Goal: Information Seeking & Learning: Learn about a topic

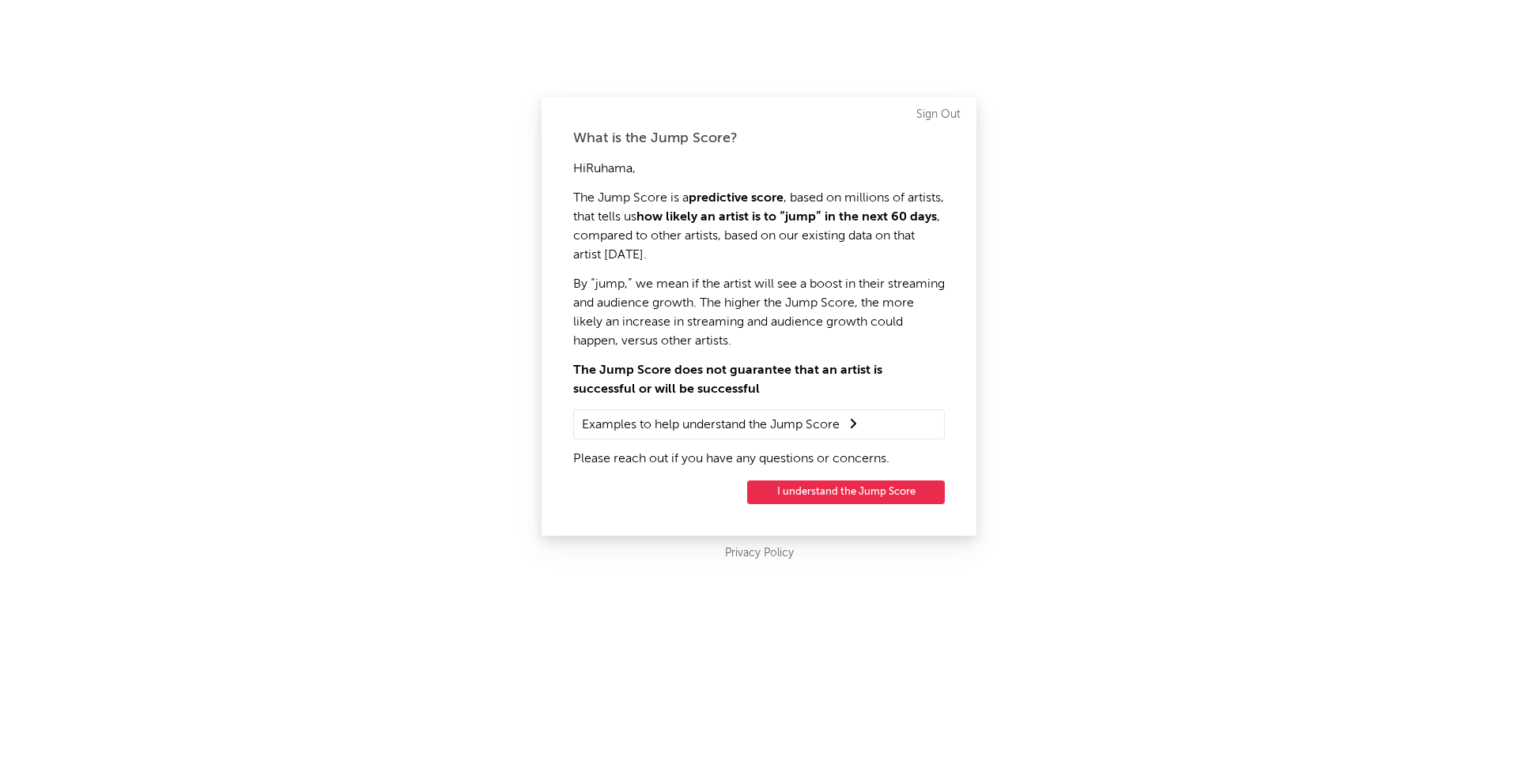
click at [841, 495] on button "I understand the Jump Score" at bounding box center [846, 493] width 198 height 24
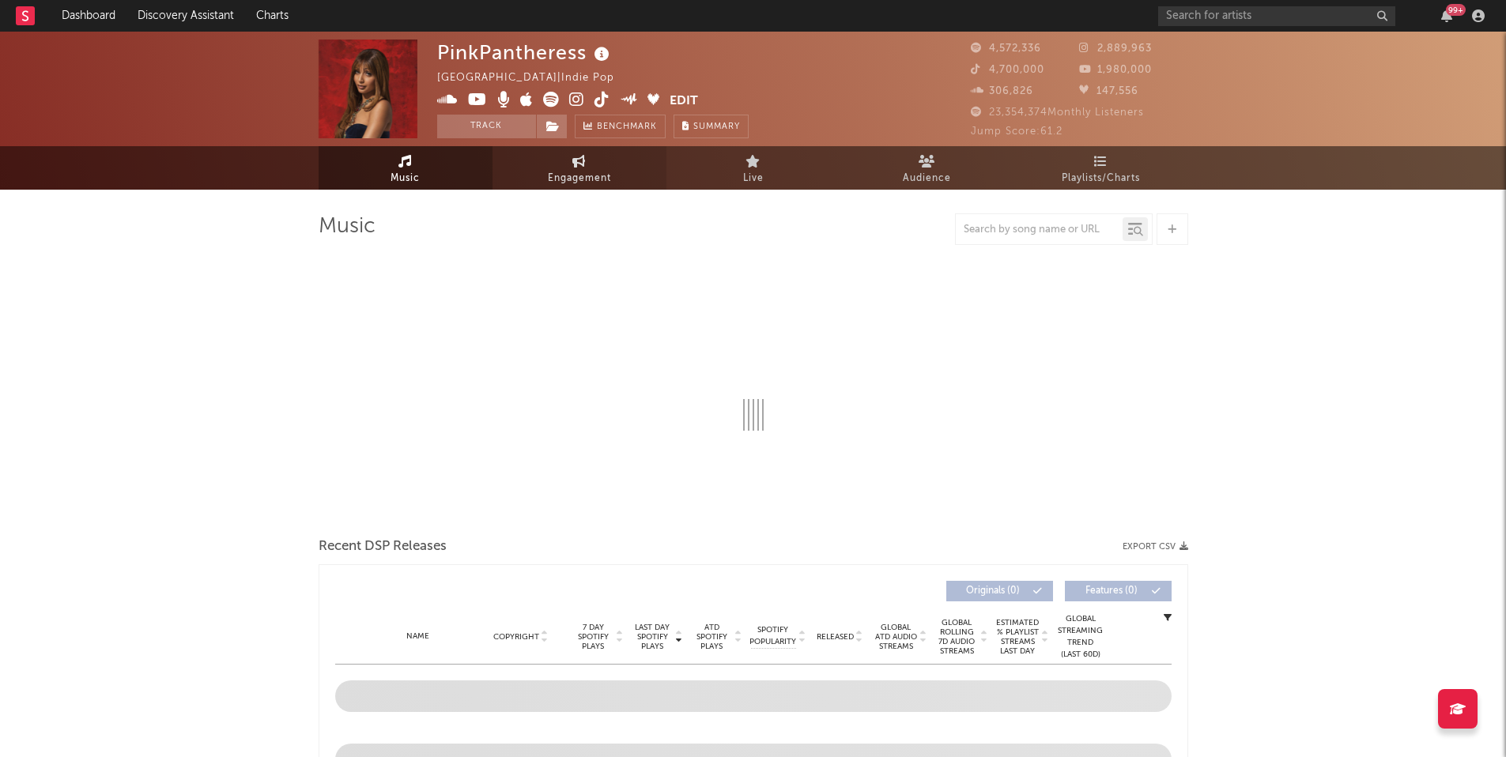
click at [605, 168] on link "Engagement" at bounding box center [579, 167] width 174 height 43
select select "1w"
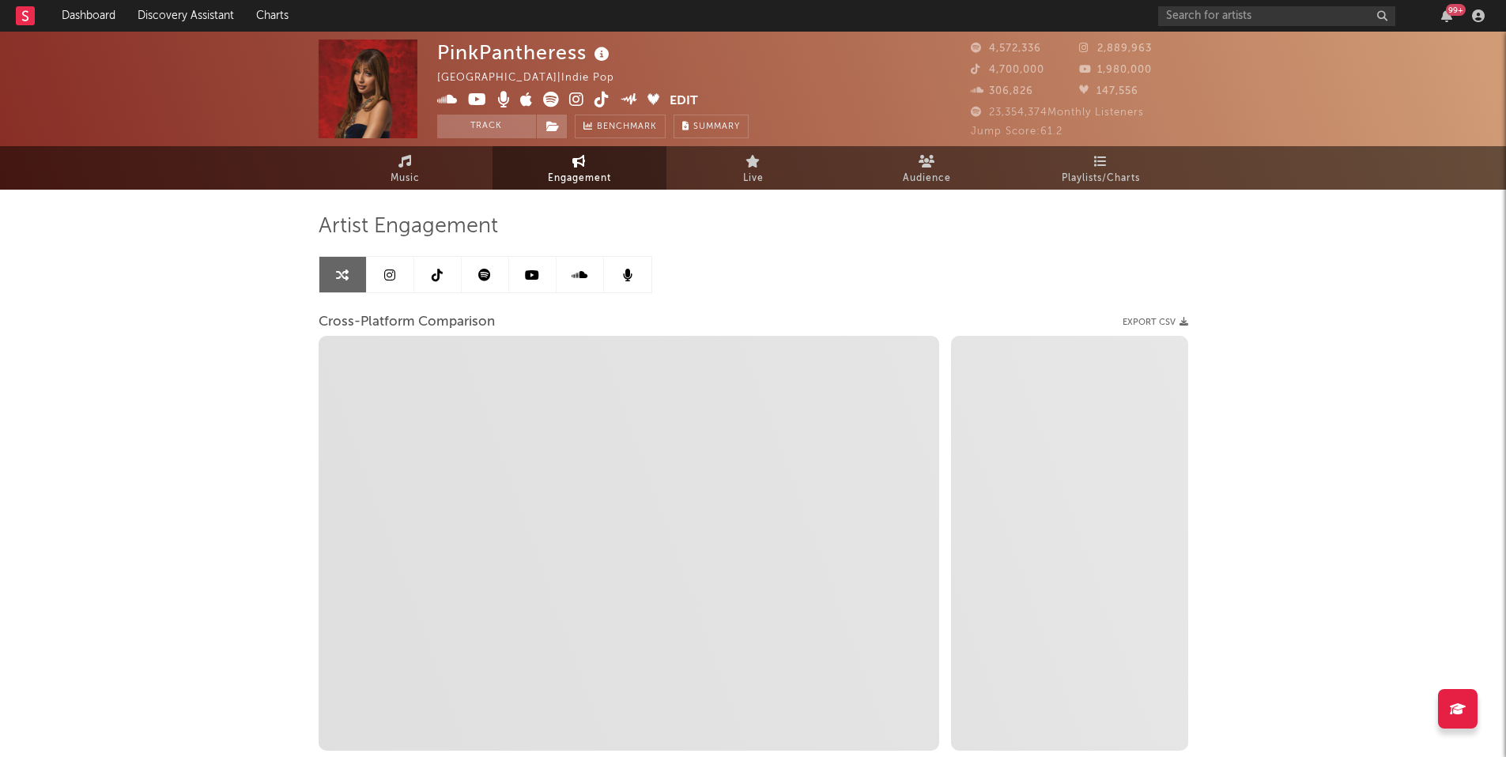
click at [443, 281] on link at bounding box center [437, 275] width 47 height 36
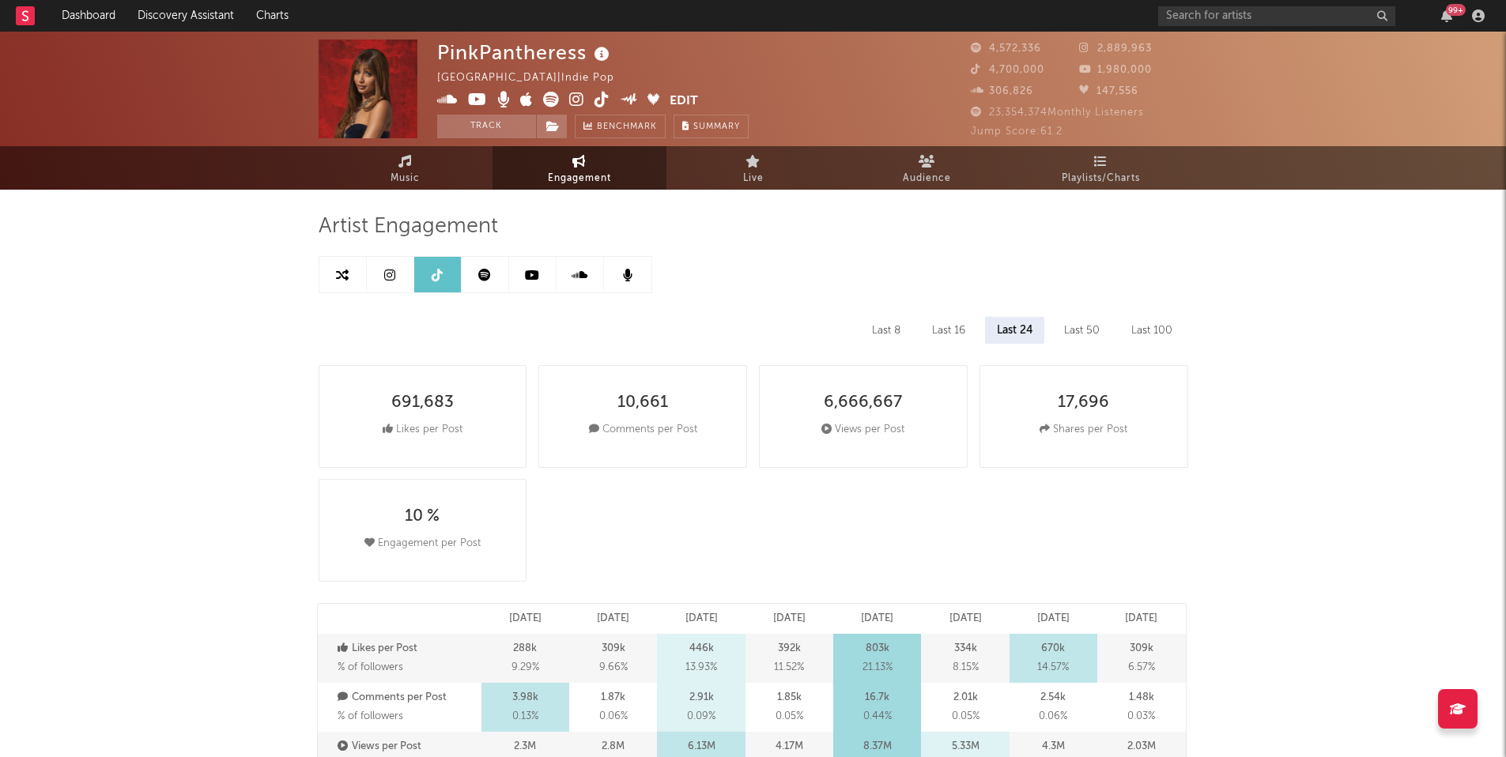
select select "6m"
